Goal: Check status: Check status

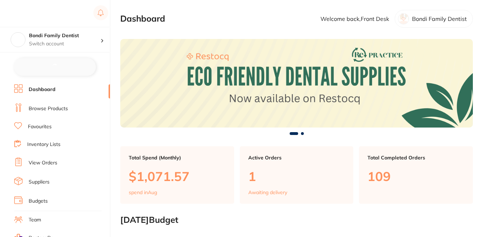
checkbox input "false"
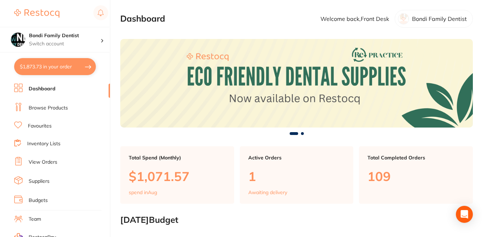
click at [63, 108] on link "Browse Products" at bounding box center [48, 107] width 39 height 7
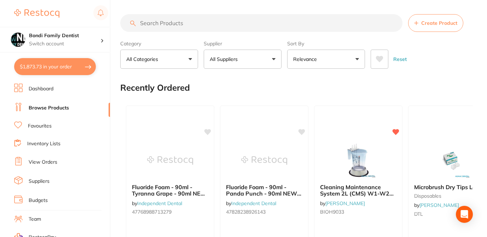
click at [182, 23] on input "search" at bounding box center [261, 23] width 282 height 18
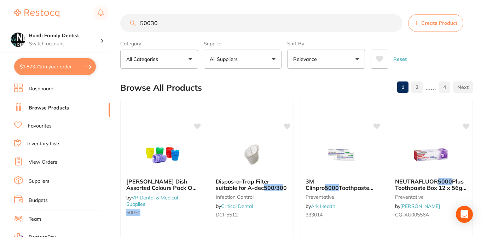
click at [301, 83] on div "Browse All Products 1 2 ...... 4" at bounding box center [296, 88] width 353 height 24
click at [317, 80] on div "Browse All Products 1 2 ...... 4" at bounding box center [296, 88] width 353 height 24
click at [445, 50] on div "Reset" at bounding box center [419, 56] width 97 height 25
drag, startPoint x: 162, startPoint y: 23, endPoint x: 134, endPoint y: 22, distance: 28.0
click at [134, 23] on div "50030 Create Product" at bounding box center [296, 23] width 353 height 18
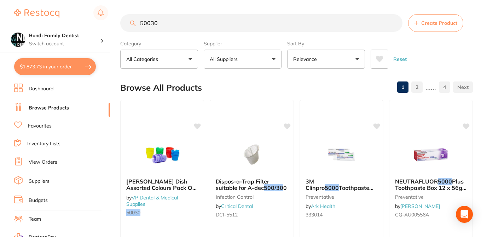
paste input "HS-9006156"
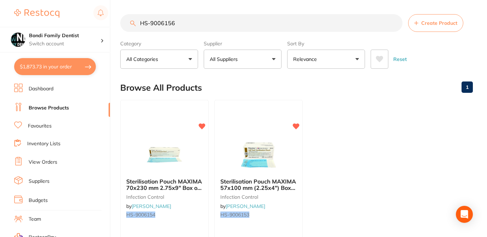
drag, startPoint x: 178, startPoint y: 24, endPoint x: 118, endPoint y: 19, distance: 59.9
click at [119, 19] on div "$1,873.73 Bondi Family Dentist Switch account Bondi Family Dentist $1,873.73 in…" at bounding box center [243, 118] width 487 height 237
paste input "5"
type input "HS-9006155"
click at [58, 142] on link "Inventory Lists" at bounding box center [43, 143] width 33 height 7
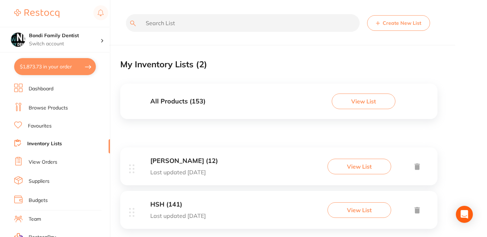
click at [352, 212] on button "View List" at bounding box center [360, 210] width 64 height 16
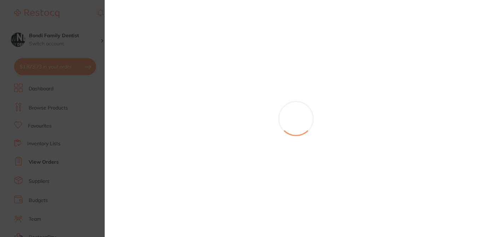
click at [88, 7] on section at bounding box center [243, 118] width 487 height 237
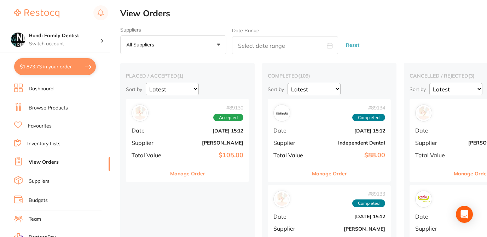
click at [62, 107] on link "Browse Products" at bounding box center [48, 107] width 39 height 7
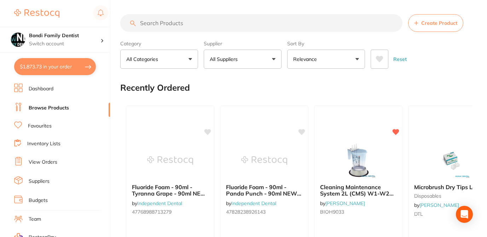
click at [169, 27] on input "search" at bounding box center [261, 23] width 282 height 18
click at [175, 24] on input "search" at bounding box center [261, 23] width 282 height 18
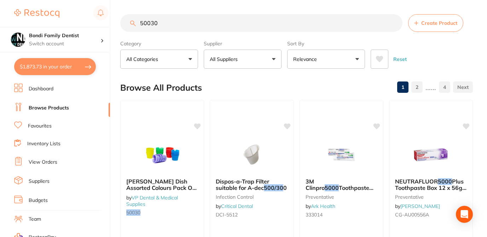
type input "50030"
click at [245, 87] on div "Browse All Products 1 2 ...... 4" at bounding box center [296, 88] width 353 height 24
click at [48, 178] on link "Suppliers" at bounding box center [39, 181] width 21 height 7
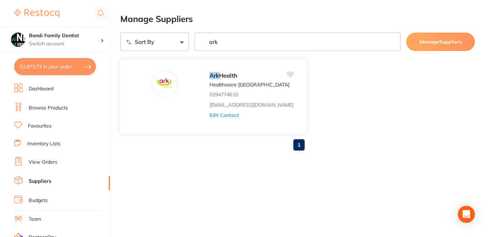
type input "ark"
click at [209, 115] on button "Edit Contact" at bounding box center [223, 115] width 29 height 6
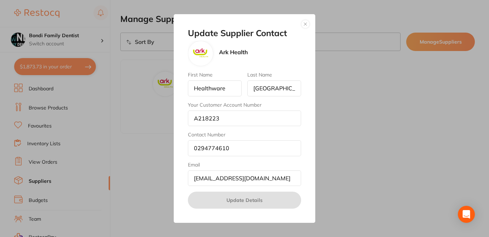
click at [307, 24] on button "button" at bounding box center [305, 24] width 8 height 8
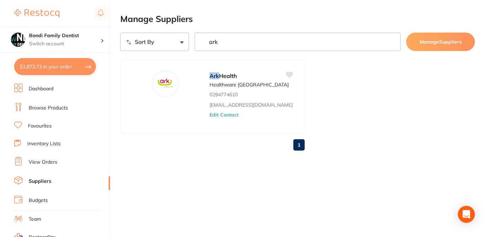
click at [54, 110] on link "Browse Products" at bounding box center [48, 107] width 39 height 7
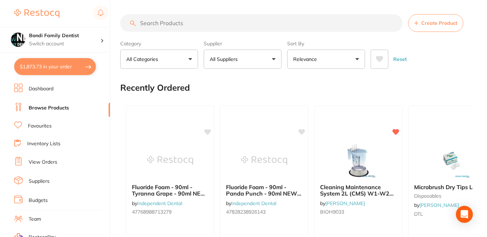
click at [197, 26] on input "search" at bounding box center [261, 23] width 282 height 18
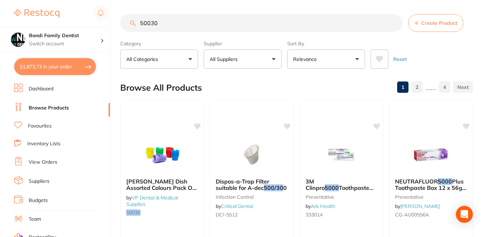
type input "50030"
click at [224, 84] on div "Browse All Products 1 2 ...... 4" at bounding box center [296, 88] width 353 height 24
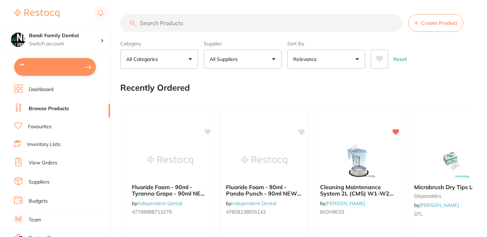
click at [273, 59] on button "All Suppliers" at bounding box center [243, 59] width 78 height 19
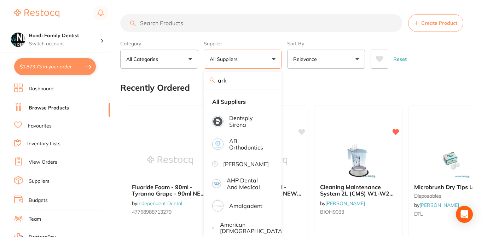
type input "ARK HEALTH"
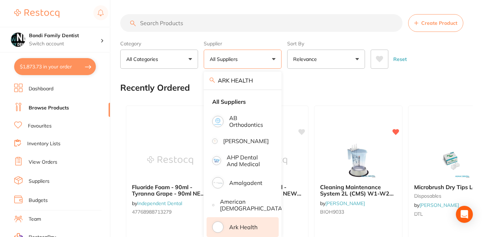
click at [247, 224] on p "Ark Health" at bounding box center [243, 227] width 28 height 6
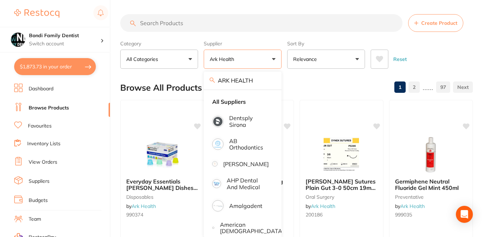
click at [297, 91] on div "Browse All Products 1 2 ...... 97" at bounding box center [296, 88] width 353 height 24
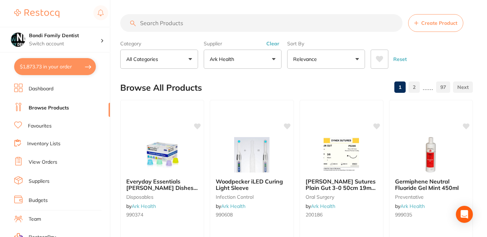
click at [297, 91] on div "Browse All Products 1 2 ...... 97" at bounding box center [296, 88] width 353 height 24
click at [293, 83] on div "Browse All Products 1 2 ...... 97" at bounding box center [296, 88] width 353 height 24
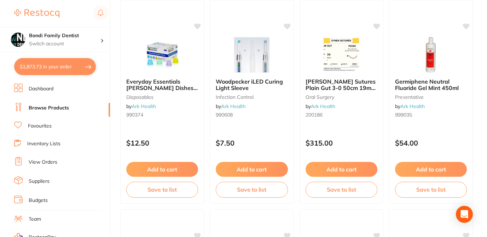
scroll to position [85, 0]
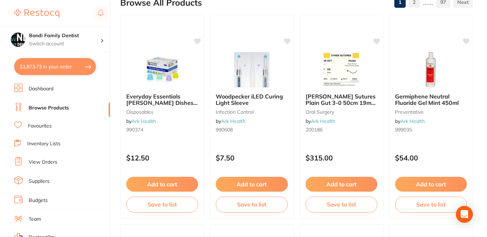
click at [69, 69] on button "$1,873.73 in your order" at bounding box center [55, 66] width 82 height 17
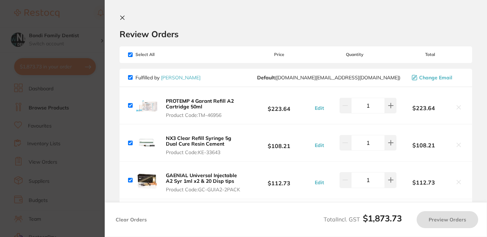
checkbox input "true"
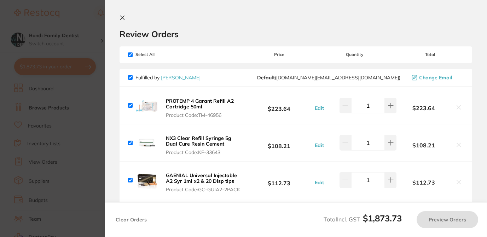
checkbox input "true"
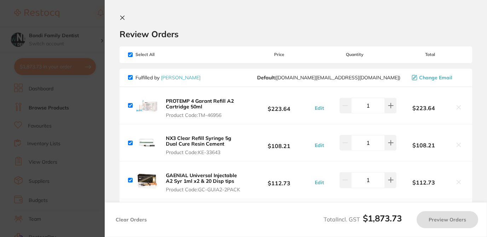
checkbox input "true"
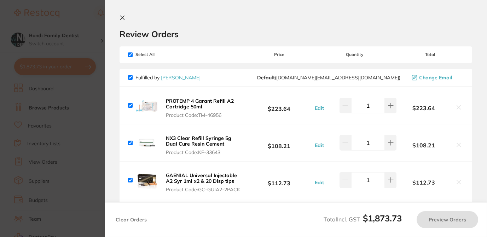
checkbox input "true"
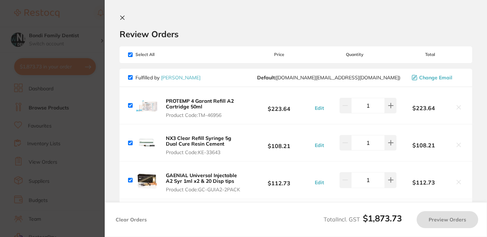
checkbox input "true"
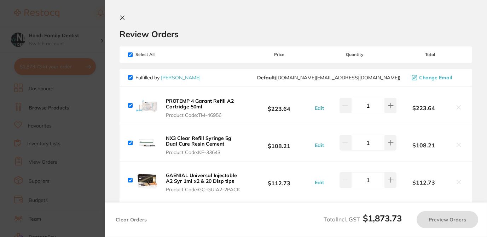
checkbox input "true"
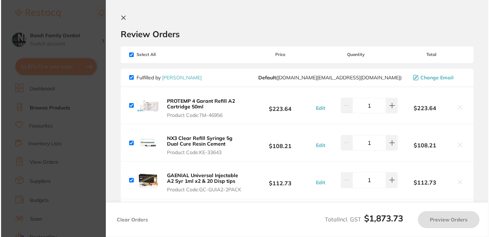
scroll to position [0, 0]
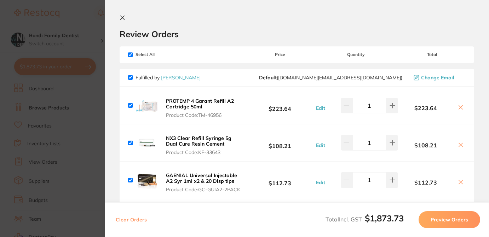
checkbox input "true"
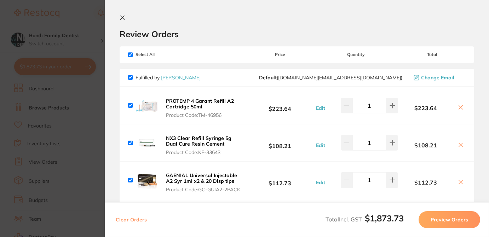
checkbox input "true"
click at [195, 22] on div "Review Orders" at bounding box center [297, 27] width 354 height 24
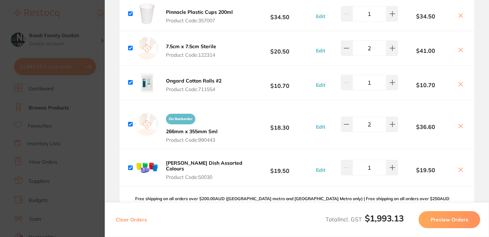
scroll to position [1160, 0]
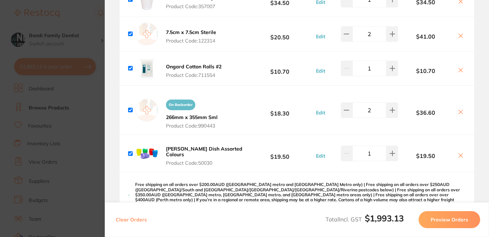
click at [197, 145] on b "Ongard Dappen Dish Assorted Colours" at bounding box center [204, 151] width 76 height 12
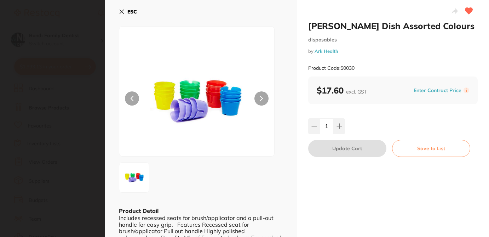
click at [89, 17] on section "Ongard Dappen Dish Assorted Colours disposables by Ark Health Product Code: 500…" at bounding box center [244, 118] width 489 height 237
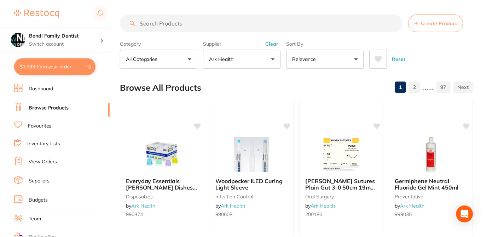
scroll to position [85, 0]
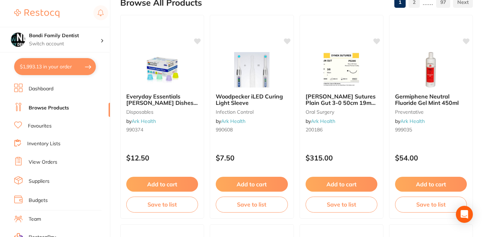
click at [69, 69] on button "$1,993.13 in your order" at bounding box center [55, 66] width 82 height 17
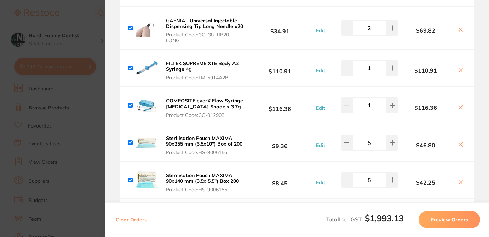
scroll to position [212, 0]
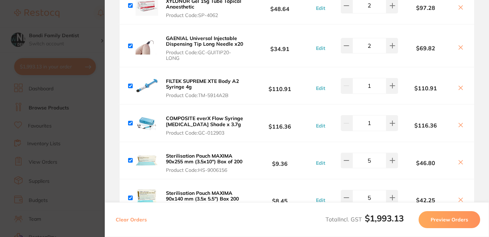
click at [87, 20] on section "Update RRP Set your pre negotiated price for this item. Item Agreed RRP (excl. …" at bounding box center [244, 118] width 489 height 237
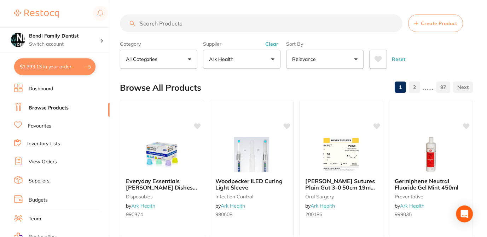
scroll to position [85, 0]
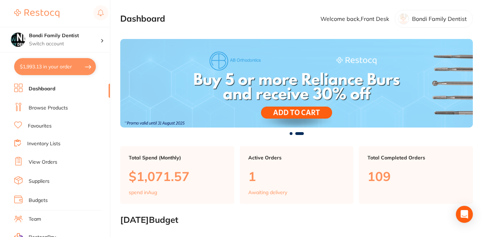
click at [77, 70] on button "$1,993.13 in your order" at bounding box center [55, 66] width 82 height 17
checkbox input "true"
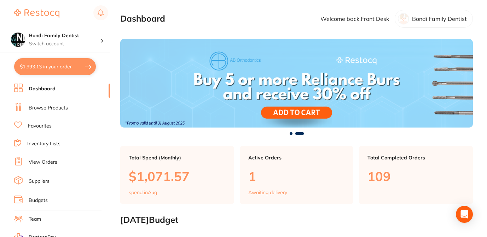
checkbox input "true"
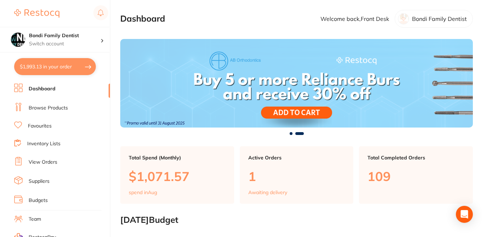
checkbox input "true"
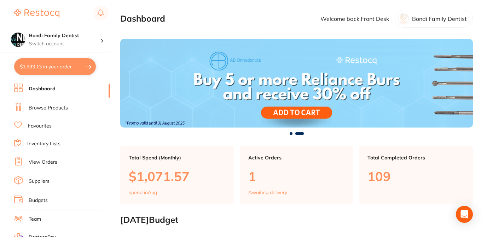
checkbox input "true"
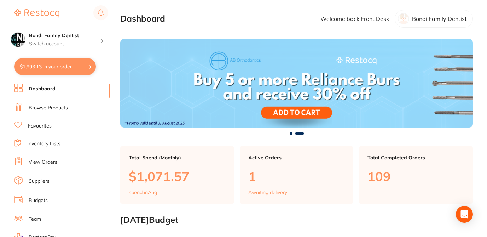
checkbox input "true"
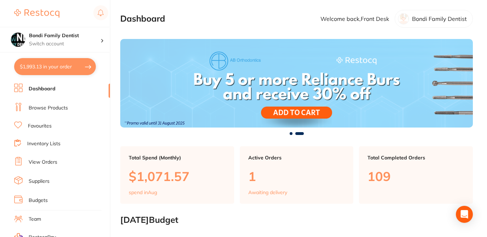
checkbox input "true"
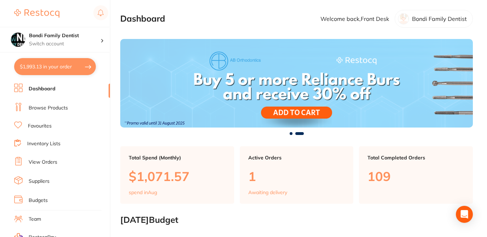
checkbox input "true"
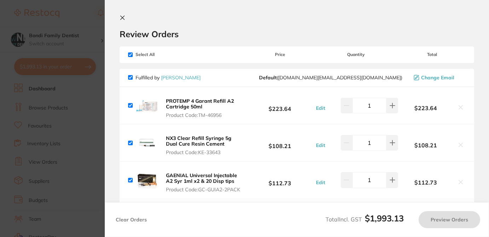
checkbox input "false"
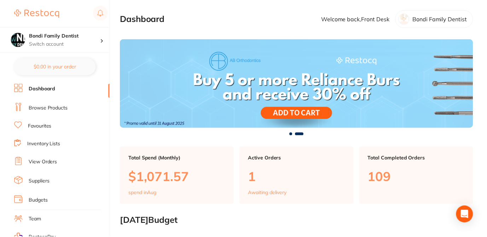
scroll to position [85, 0]
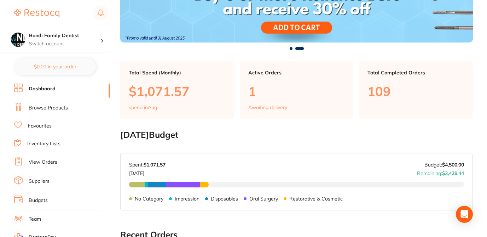
click at [50, 163] on link "View Orders" at bounding box center [43, 161] width 29 height 7
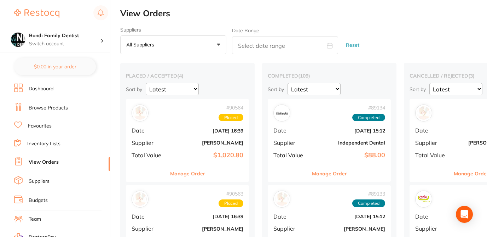
click at [269, 18] on h2 "View Orders" at bounding box center [303, 13] width 367 height 10
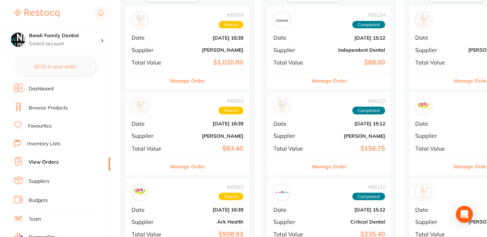
scroll to position [99, 0]
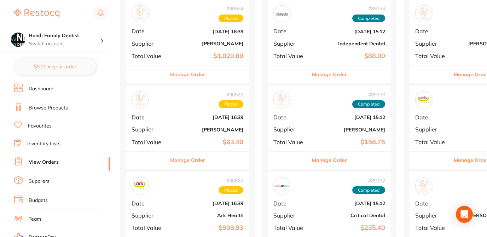
click at [196, 160] on button "Manage Order" at bounding box center [187, 159] width 35 height 17
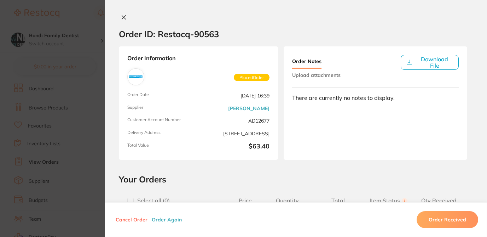
click at [304, 179] on h2 "Your Orders" at bounding box center [296, 179] width 354 height 11
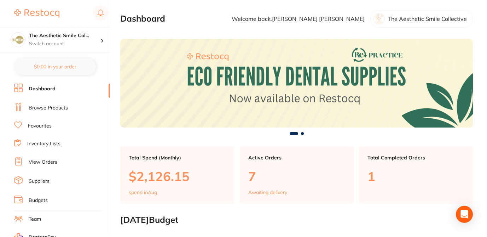
click at [54, 160] on link "View Orders" at bounding box center [43, 161] width 29 height 7
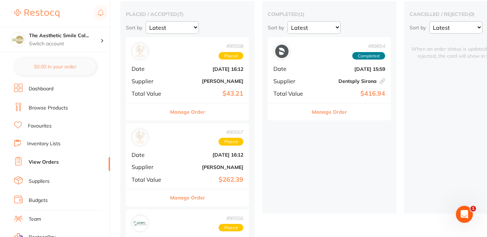
scroll to position [71, 0]
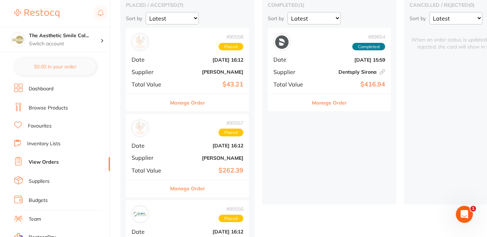
click at [186, 188] on button "Manage Order" at bounding box center [187, 188] width 35 height 17
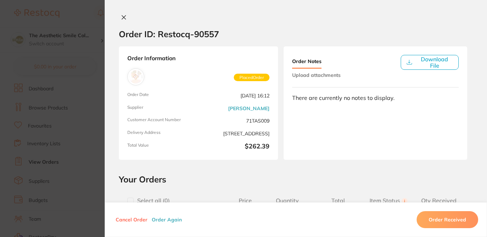
click at [374, 22] on section "Order ID: Restocq- 90557" at bounding box center [296, 34] width 382 height 25
click at [430, 60] on button "Download File" at bounding box center [430, 62] width 58 height 15
click at [92, 21] on section "Order ID: Restocq- 90557 Order Information Placed Order Order Date [DATE] 16:12…" at bounding box center [243, 118] width 487 height 237
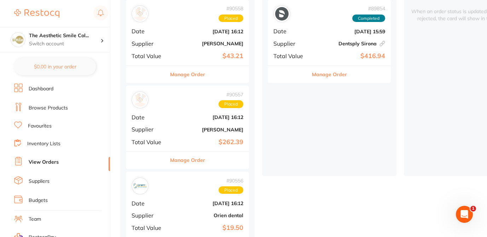
click at [204, 163] on button "Manage Order" at bounding box center [187, 159] width 35 height 17
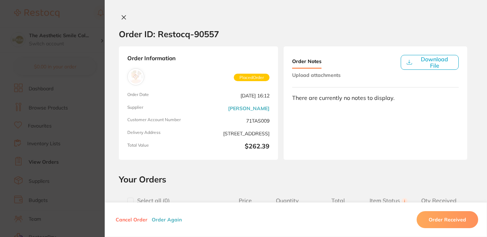
click at [351, 22] on section "Order ID: Restocq- 90557" at bounding box center [296, 34] width 382 height 25
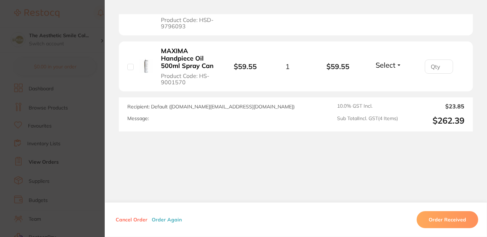
scroll to position [334, 0]
click at [89, 15] on section "Order ID: Restocq- 90557 Order Information Placed Order Order Date [DATE] 16:12…" at bounding box center [243, 118] width 487 height 237
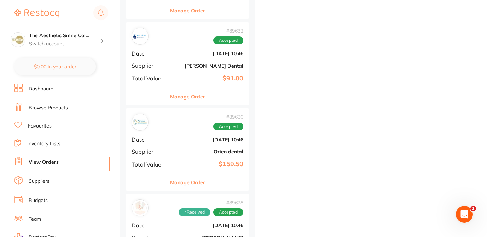
click at [267, 152] on div "placed / accepted ( 7 ) Sort by Latest Notification # 90558 Placed Date [DATE] …" at bounding box center [303, 54] width 367 height 652
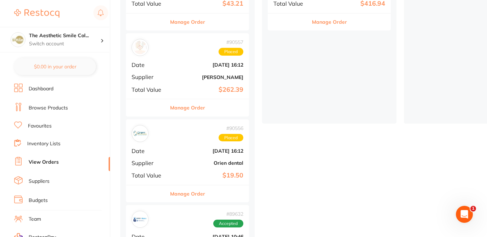
scroll to position [150, 0]
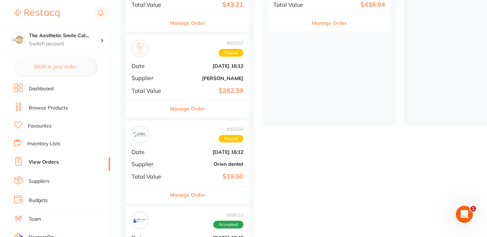
click at [259, 164] on div "placed / accepted ( 7 ) Sort by Latest Notification # 90558 Placed Date [DATE] …" at bounding box center [303, 238] width 367 height 652
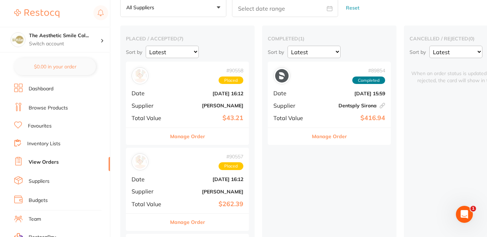
scroll to position [51, 0]
